Goal: Register for event/course

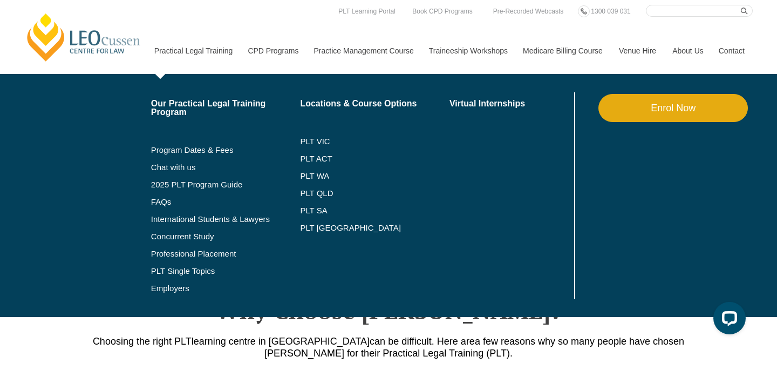
scroll to position [241, 0]
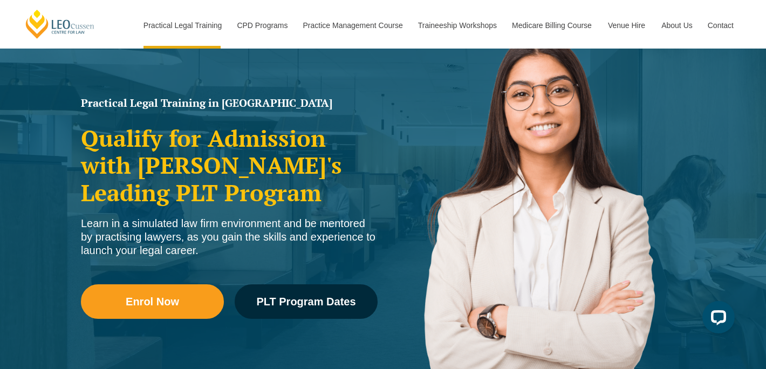
scroll to position [118, 0]
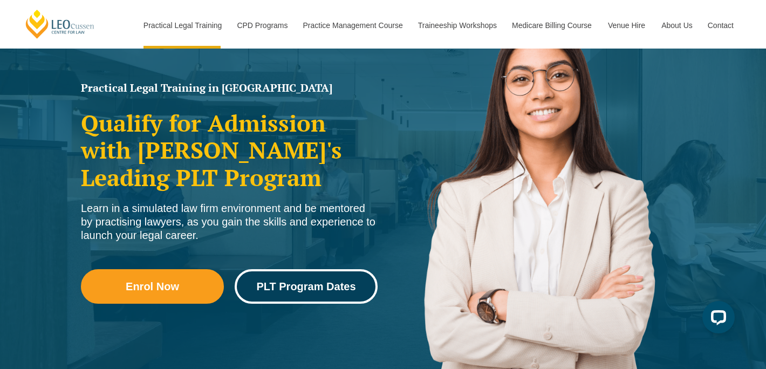
click at [290, 293] on link "PLT Program Dates" at bounding box center [306, 286] width 143 height 35
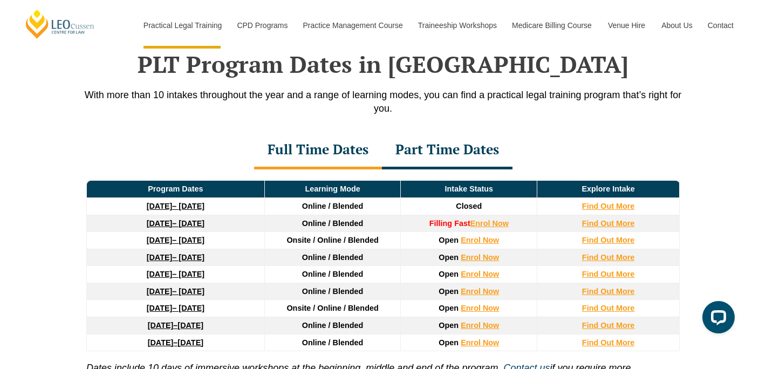
scroll to position [1455, 0]
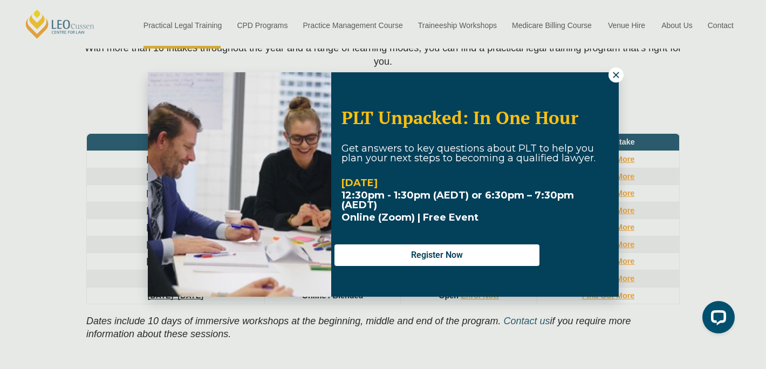
click at [618, 77] on icon at bounding box center [616, 75] width 6 height 6
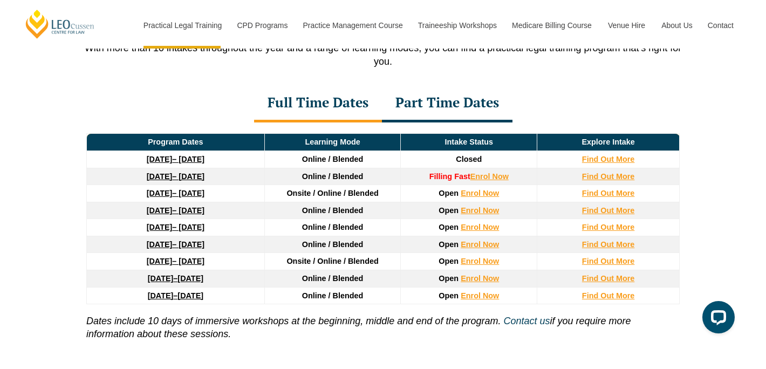
drag, startPoint x: 234, startPoint y: 296, endPoint x: 276, endPoint y: 303, distance: 43.3
click at [276, 303] on tr "7 December 2026 – 7 May 2027 Online / Blended Open Enrol Now Find Out More" at bounding box center [383, 295] width 593 height 17
drag, startPoint x: 258, startPoint y: 302, endPoint x: 236, endPoint y: 302, distance: 22.7
click at [236, 302] on td "7 December 2026 – 7 May 2027" at bounding box center [176, 295] width 178 height 17
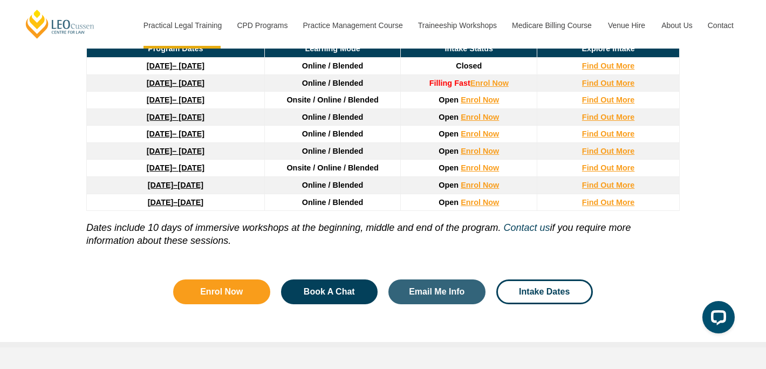
click at [203, 204] on span "[DATE]" at bounding box center [190, 202] width 26 height 9
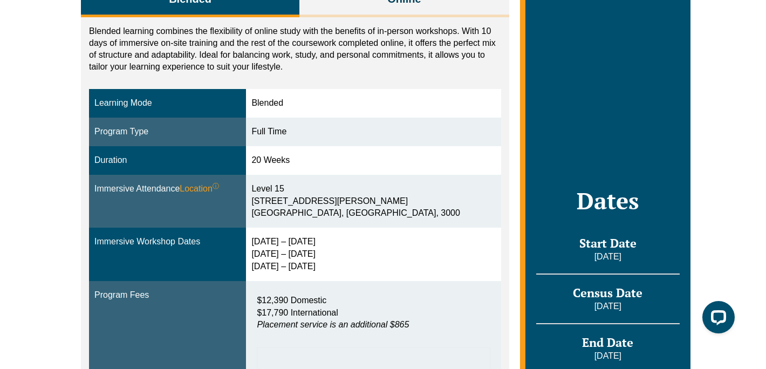
drag, startPoint x: 323, startPoint y: 162, endPoint x: 262, endPoint y: 156, distance: 61.3
click at [262, 156] on td "20 Weeks" at bounding box center [373, 160] width 255 height 29
drag, startPoint x: 264, startPoint y: 245, endPoint x: 340, endPoint y: 248, distance: 76.1
click at [340, 248] on div "[DATE] – [DATE] [DATE] – [DATE] [DATE] – [DATE]" at bounding box center [373, 254] width 244 height 37
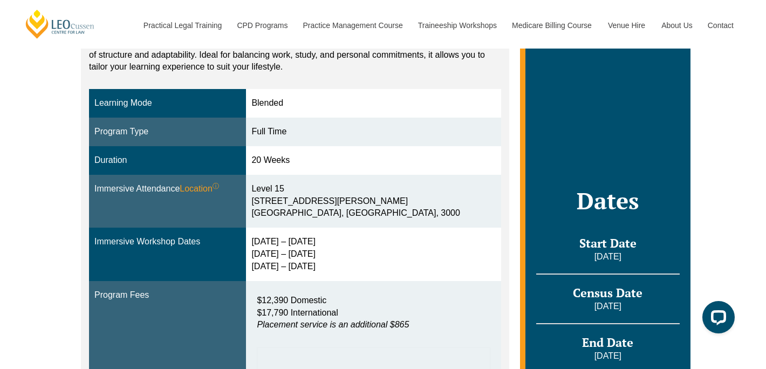
drag, startPoint x: 289, startPoint y: 250, endPoint x: 339, endPoint y: 251, distance: 50.2
click at [339, 251] on div "[DATE] – [DATE] [DATE] – [DATE] [DATE] – [DATE]" at bounding box center [373, 254] width 244 height 37
drag, startPoint x: 339, startPoint y: 262, endPoint x: 256, endPoint y: 246, distance: 85.2
click at [256, 246] on tr "Immersive Workshop Dates [DATE] – [DATE] [DATE] – [DATE] [DATE] – [DATE]" at bounding box center [295, 254] width 412 height 53
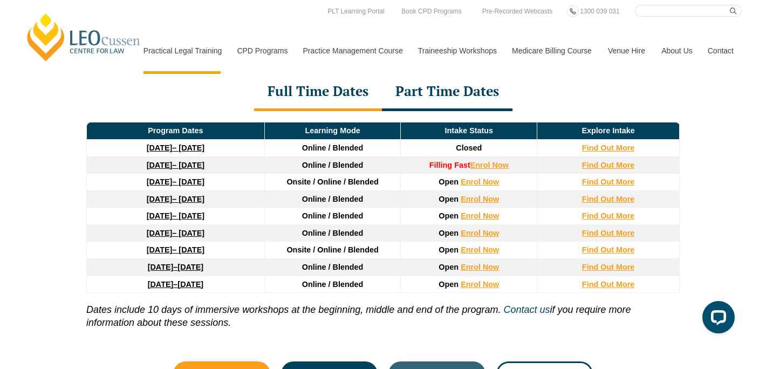
scroll to position [1466, 0]
